Goal: Transaction & Acquisition: Book appointment/travel/reservation

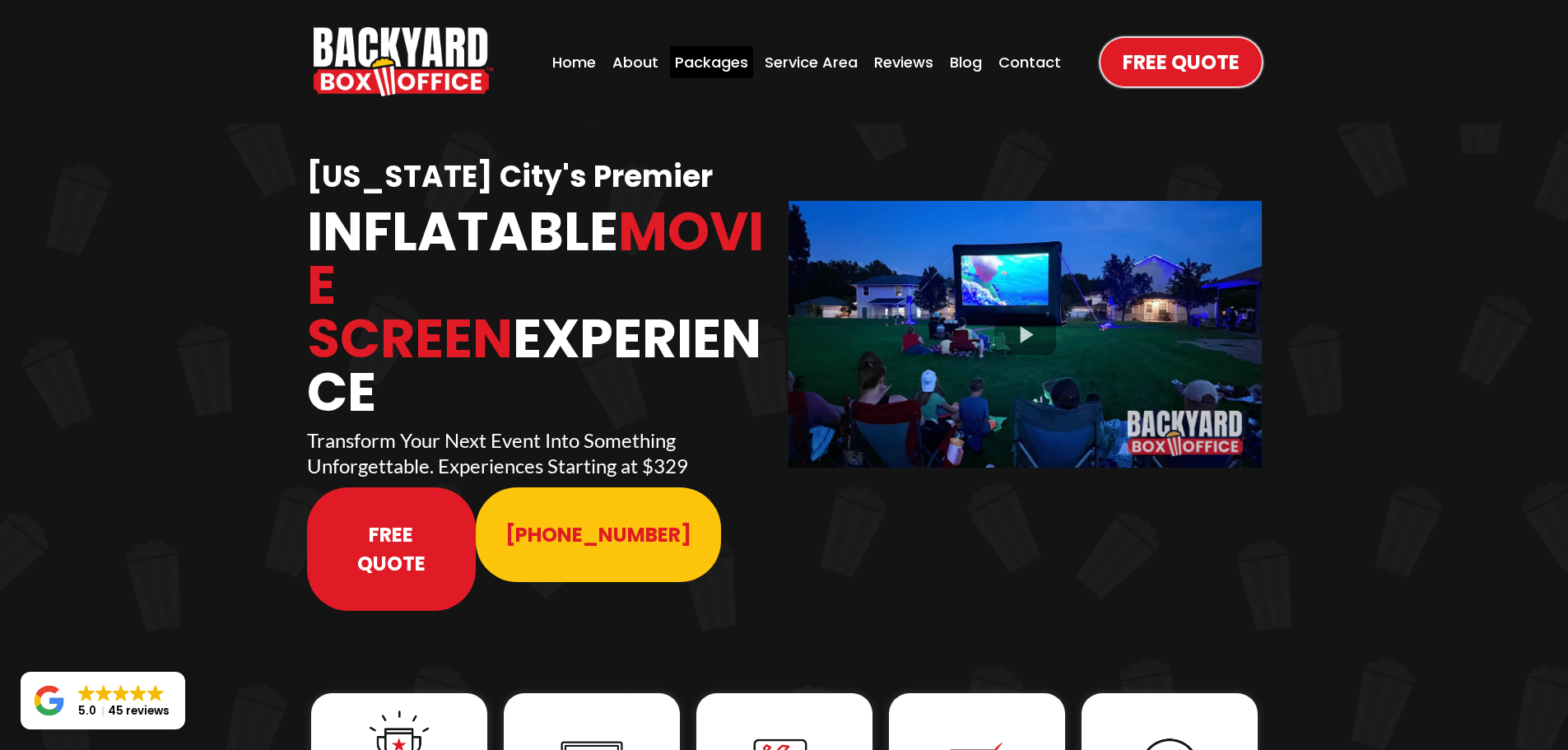
click at [715, 69] on div "Packages" at bounding box center [711, 62] width 83 height 32
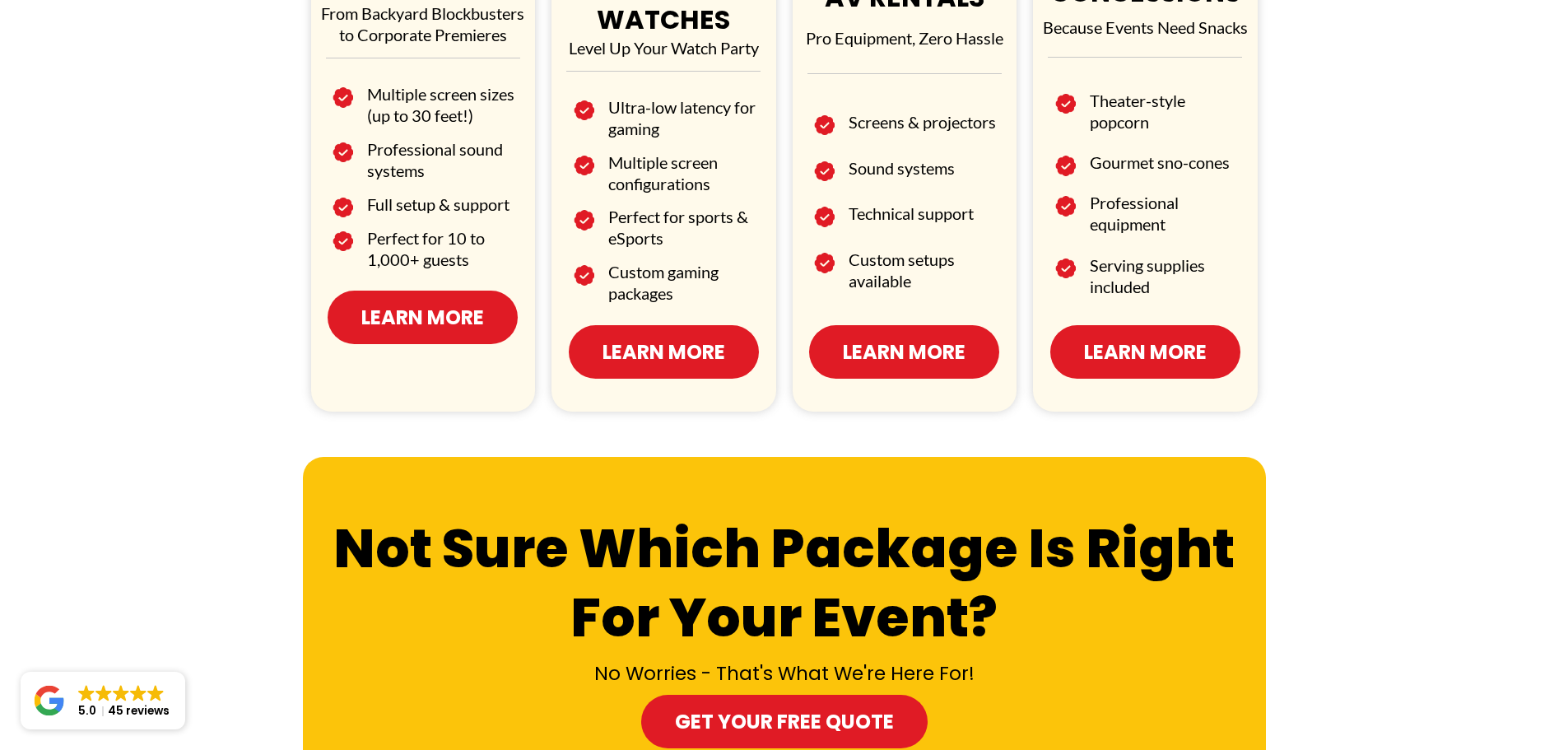
scroll to position [1150, 0]
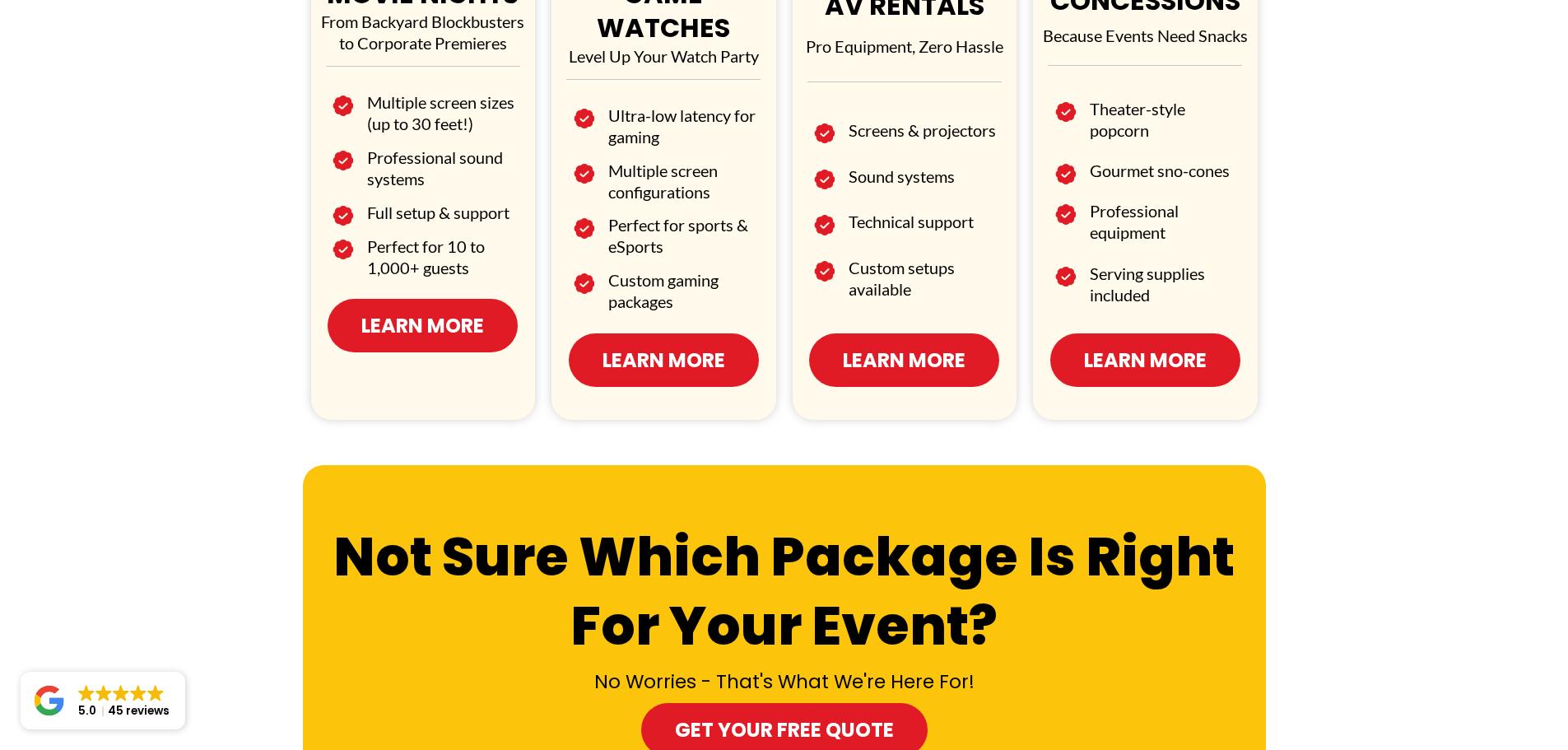
click at [456, 318] on span "Learn More" at bounding box center [422, 325] width 123 height 29
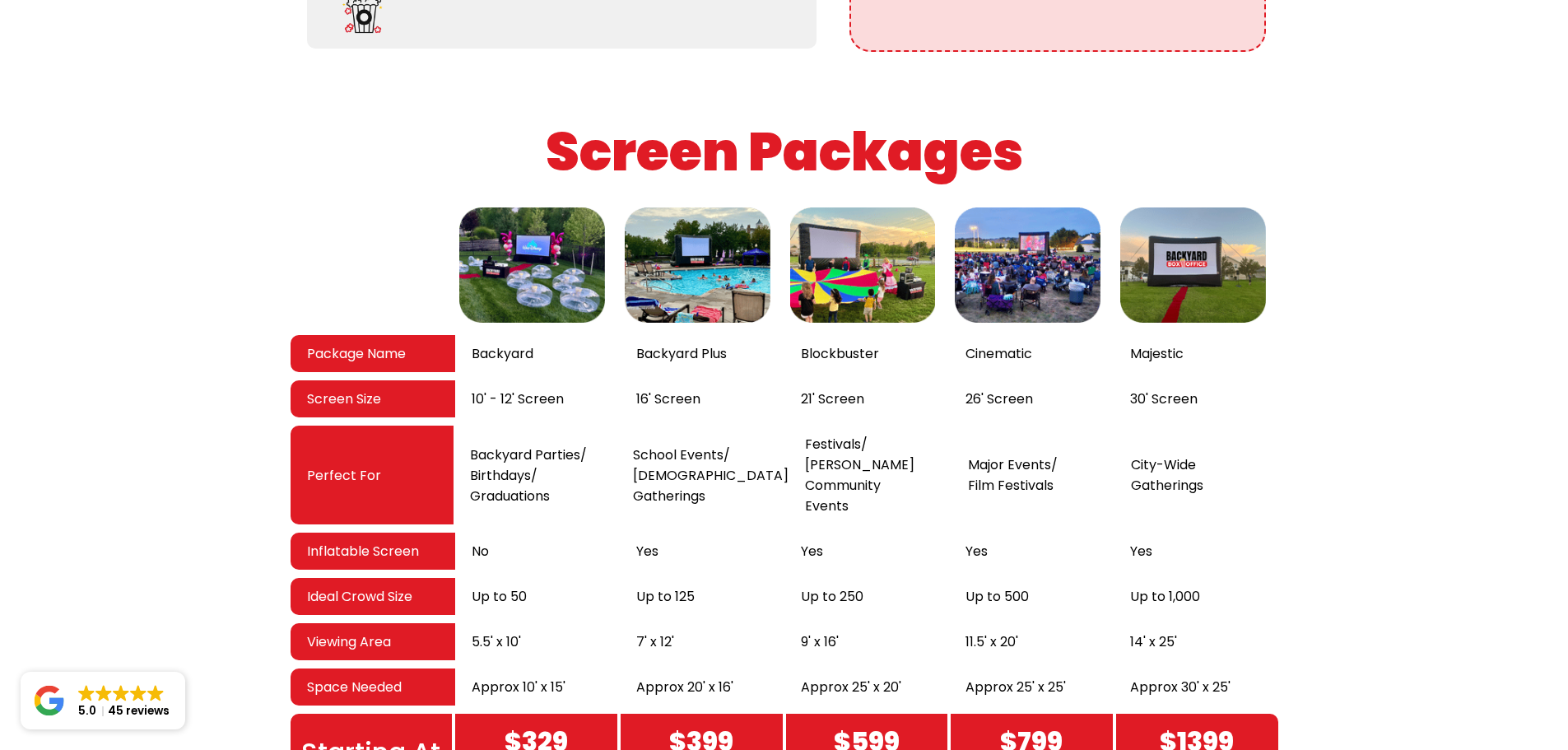
scroll to position [2633, 0]
